Goal: Task Accomplishment & Management: Use online tool/utility

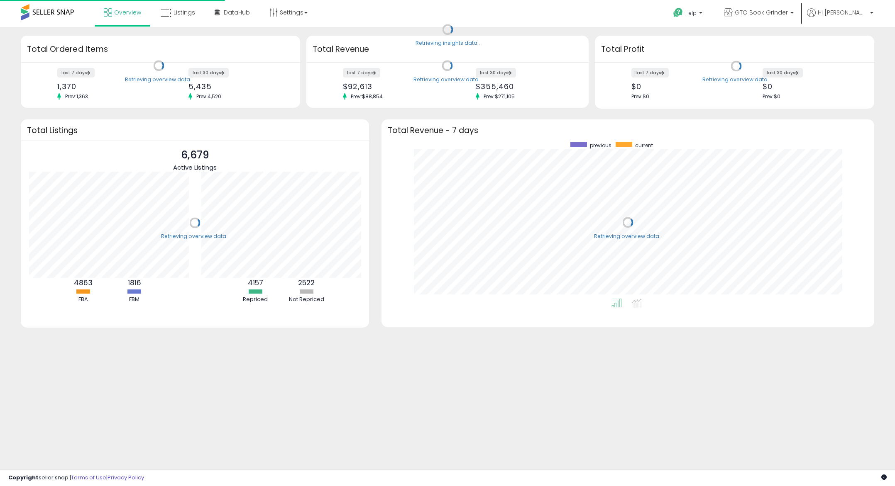
scroll to position [157, 476]
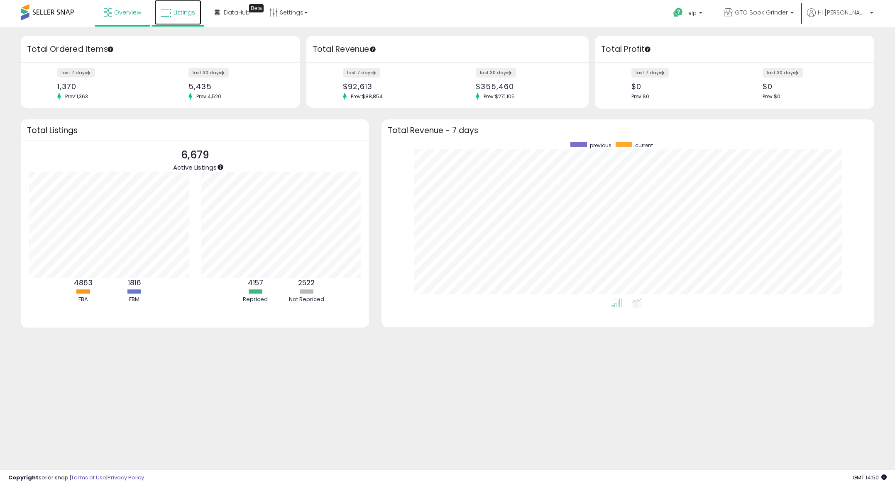
click at [187, 14] on span "Listings" at bounding box center [184, 12] width 22 height 8
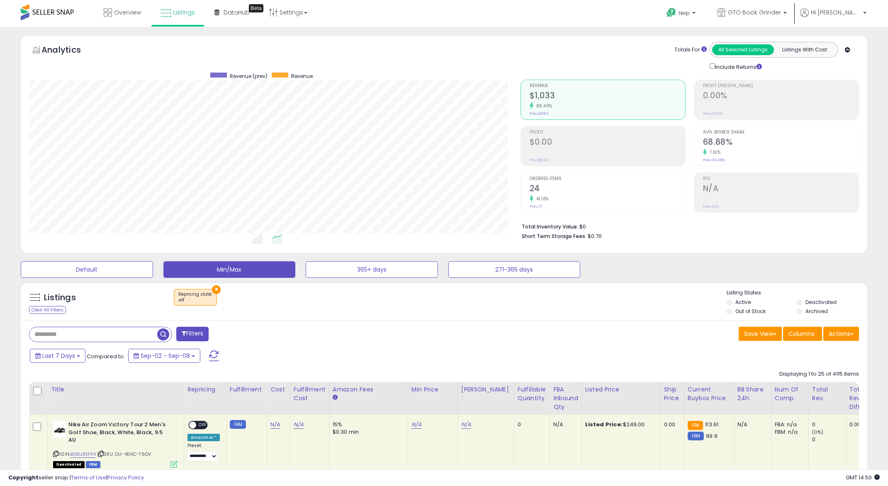
scroll to position [170, 492]
click at [554, 395] on div "FBA inbound Qty" at bounding box center [565, 398] width 25 height 26
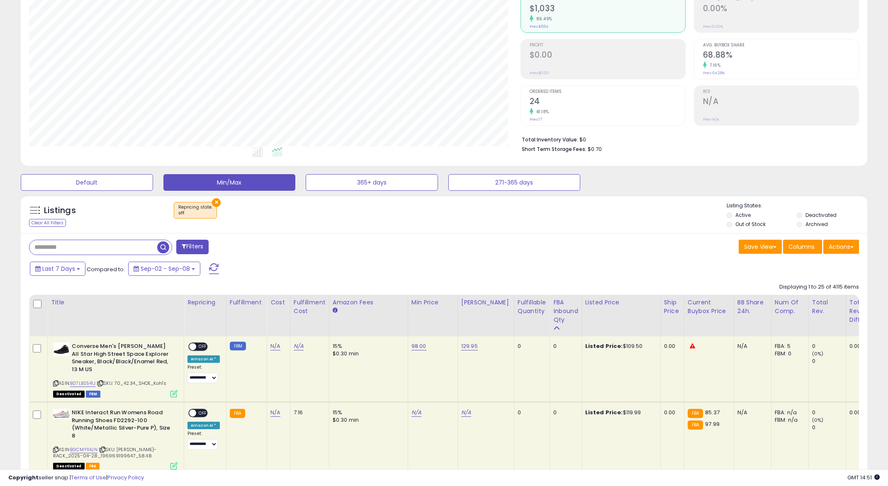
scroll to position [124, 0]
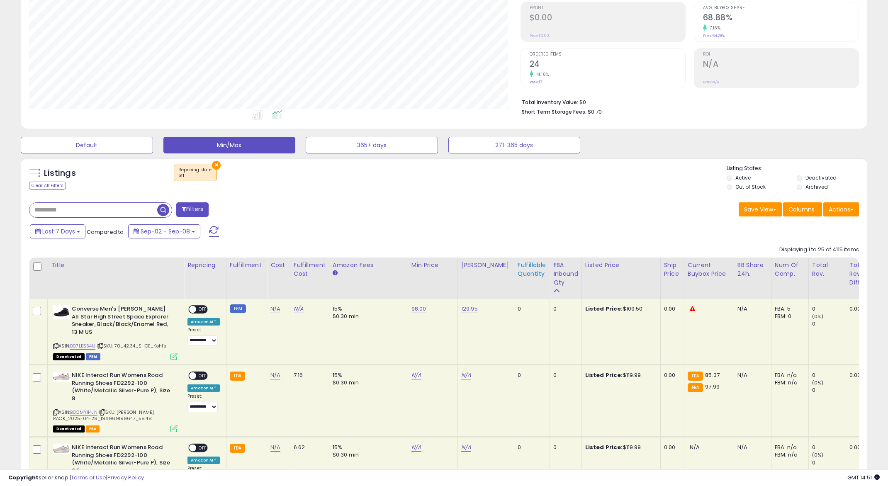
click at [518, 279] on th "Fulfillable Quantity" at bounding box center [532, 278] width 36 height 41
click at [528, 265] on div "Fulfillable Quantity" at bounding box center [532, 269] width 29 height 17
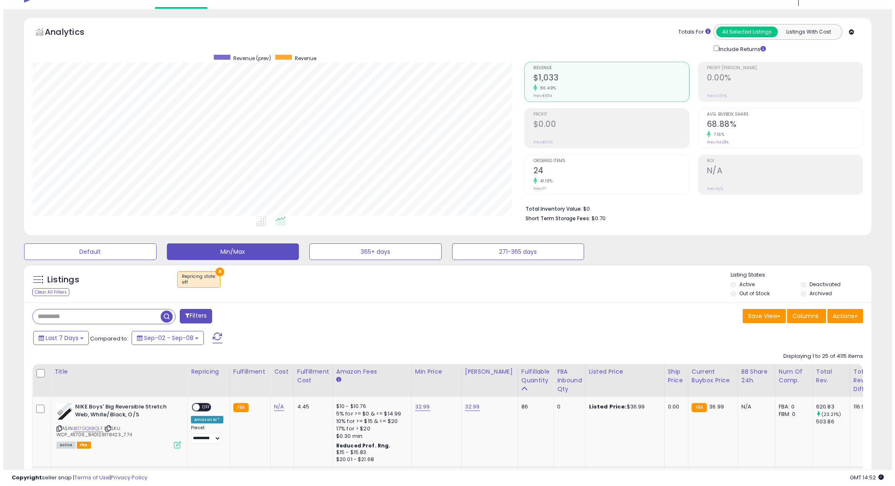
scroll to position [0, 0]
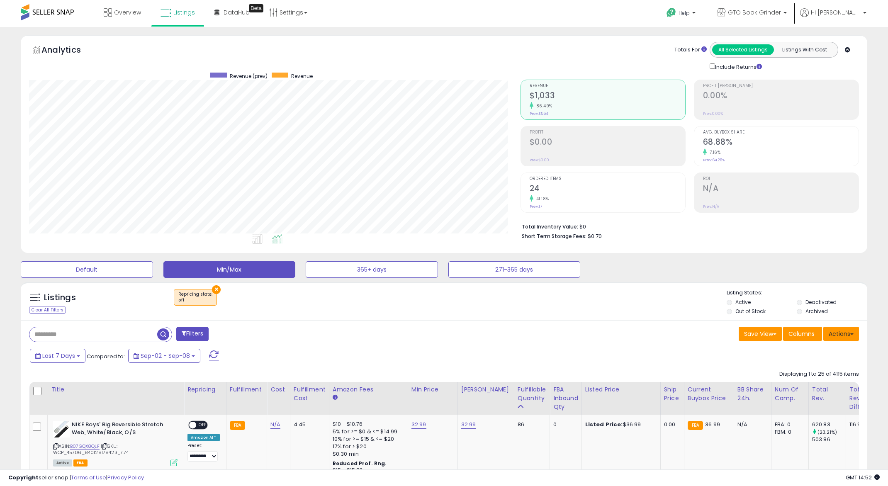
drag, startPoint x: 846, startPoint y: 334, endPoint x: 840, endPoint y: 333, distance: 6.2
click at [846, 334] on button "Actions" at bounding box center [842, 334] width 36 height 14
click at [818, 371] on link "Export Visible Columns" at bounding box center [807, 372] width 91 height 13
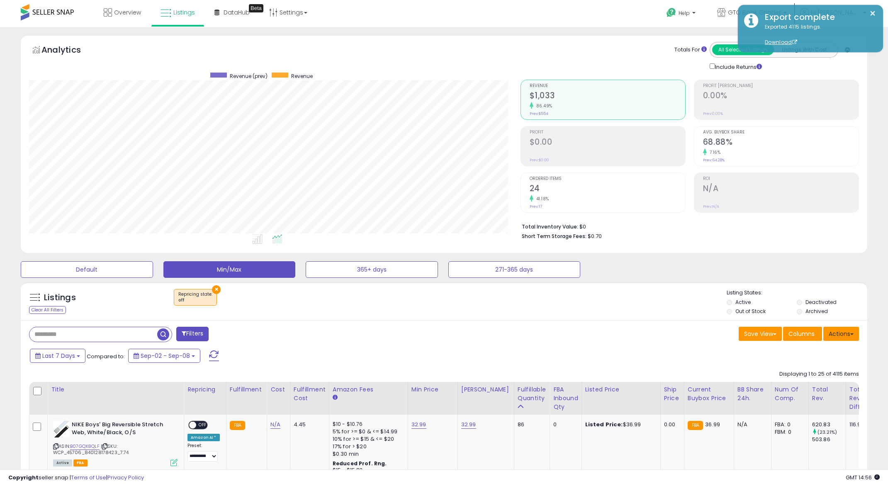
click at [847, 336] on button "Actions" at bounding box center [842, 334] width 36 height 14
click at [828, 352] on link "Import" at bounding box center [807, 351] width 91 height 13
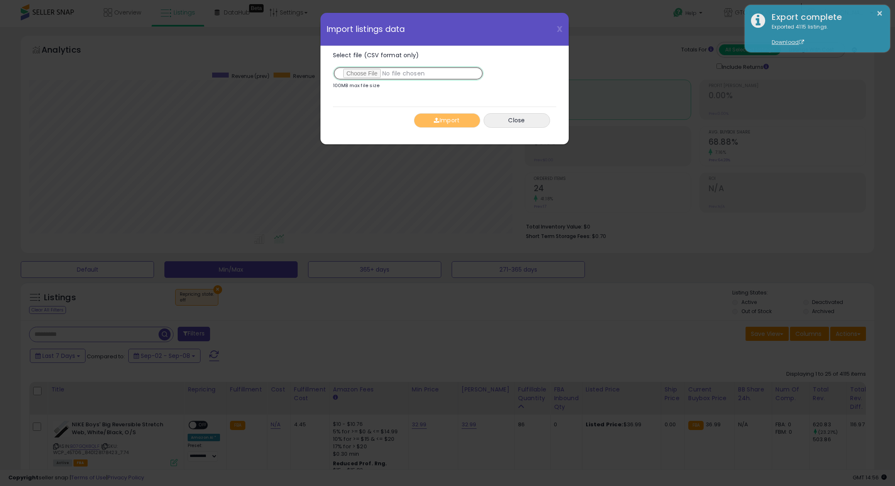
click at [365, 71] on input "Select file (CSV format only)" at bounding box center [408, 73] width 151 height 14
type input "**********"
click at [438, 125] on button "Import" at bounding box center [447, 120] width 66 height 15
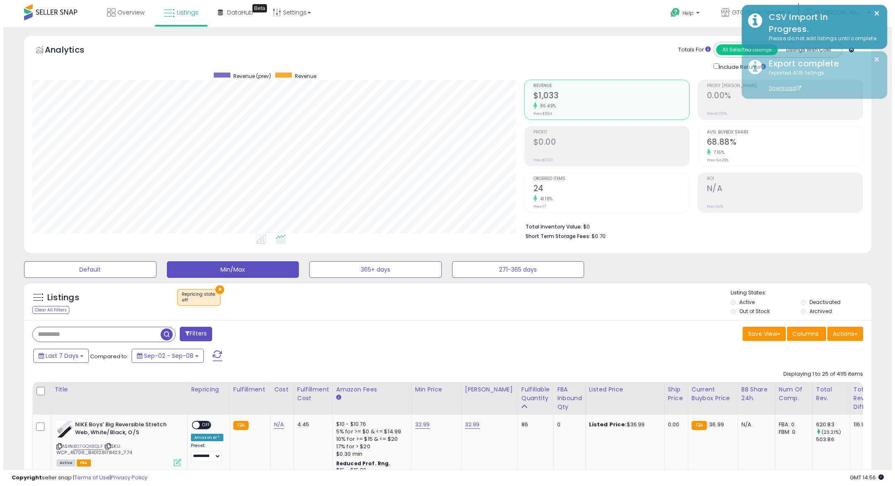
scroll to position [414732, 414410]
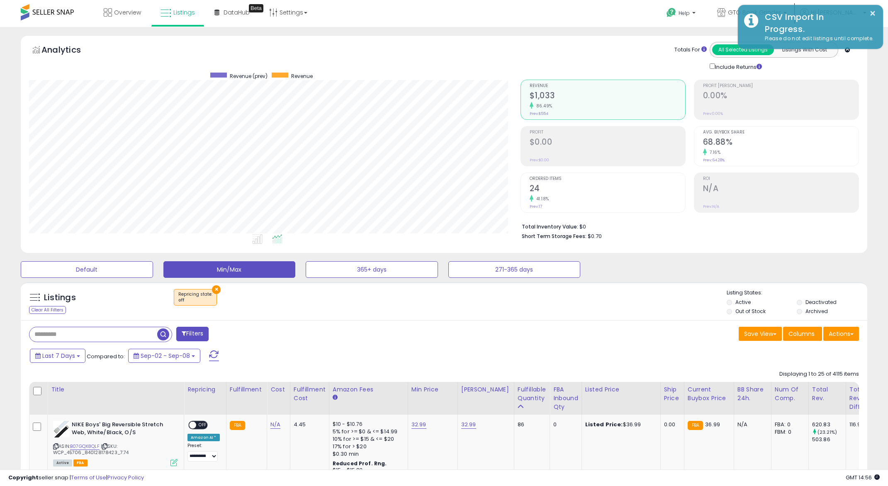
drag, startPoint x: 438, startPoint y: 123, endPoint x: 580, endPoint y: 44, distance: 162.5
click at [580, 44] on div "Totals For All Selected Listings Listings With Cost Include Returns" at bounding box center [686, 56] width 333 height 29
click at [552, 307] on div "× Repricing state : off" at bounding box center [444, 300] width 563 height 23
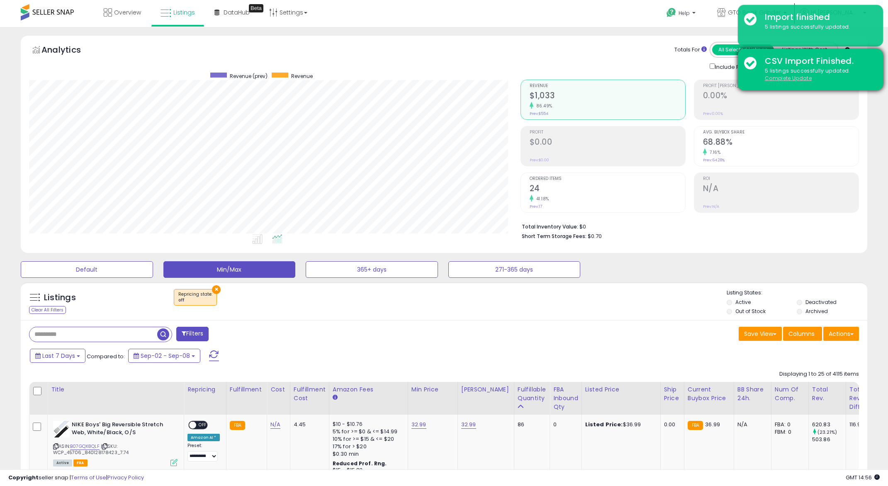
click at [783, 76] on u "Complete Update" at bounding box center [788, 78] width 47 height 7
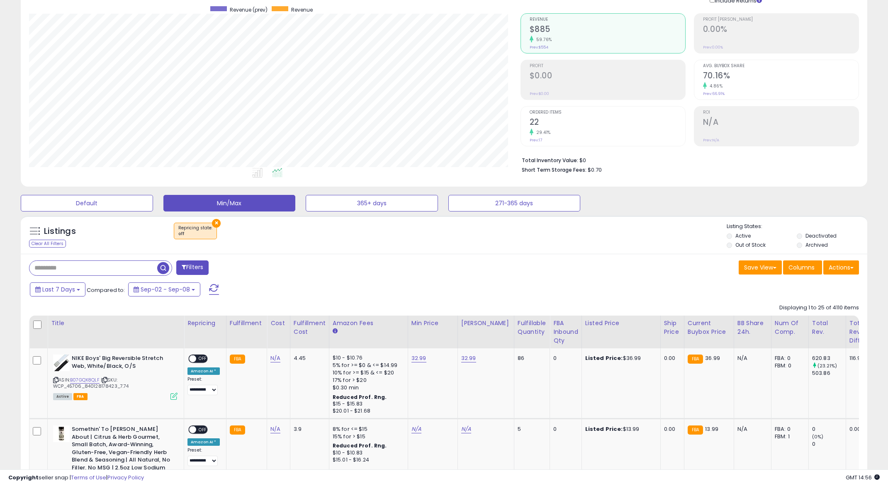
scroll to position [0, 0]
